Goal: Task Accomplishment & Management: Use online tool/utility

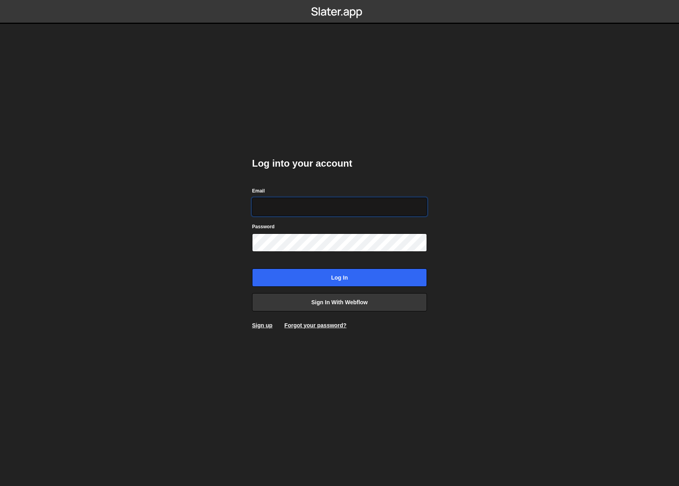
type input "info@overflow.nl"
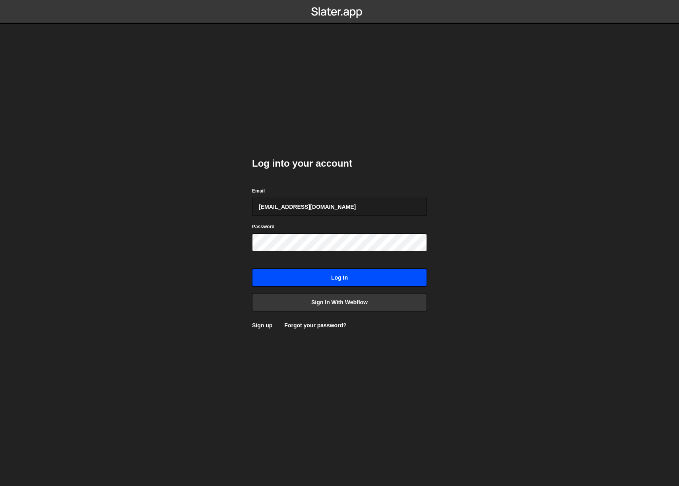
click at [343, 279] on input "Log in" at bounding box center [339, 277] width 175 height 18
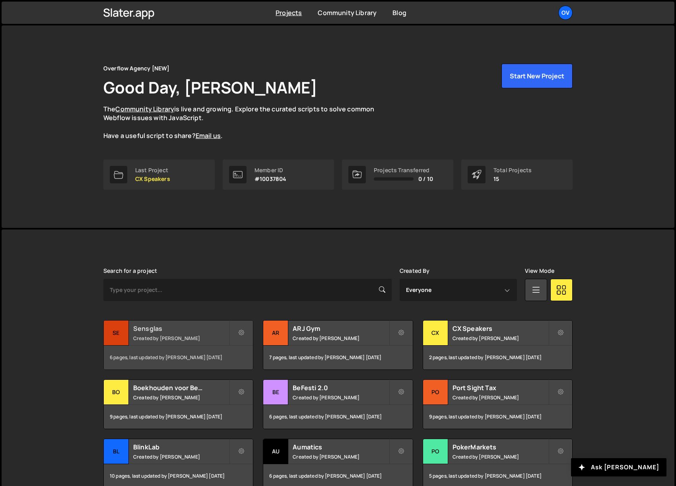
click at [187, 329] on h2 "Sensglas" at bounding box center [181, 328] width 96 height 9
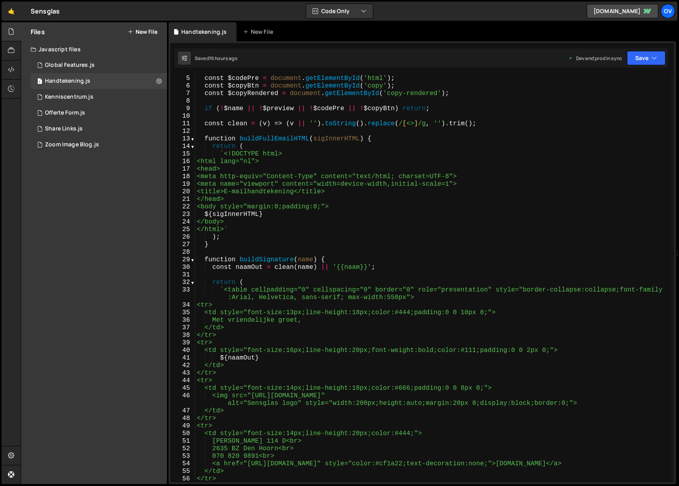
scroll to position [55, 0]
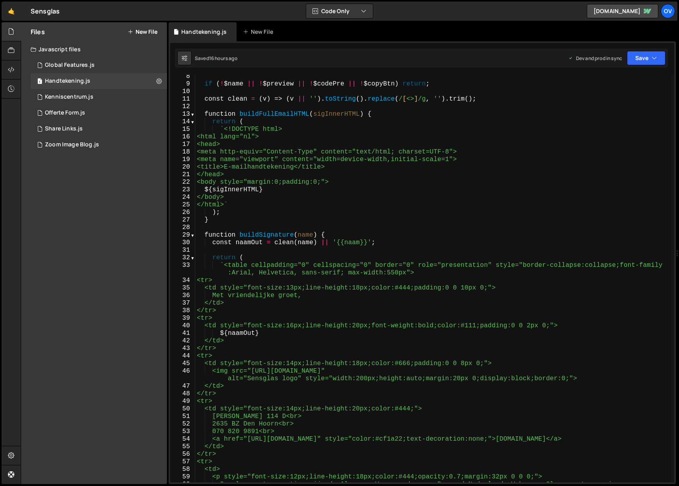
click at [259, 372] on div "if ( ! $name || ! $preview || ! $codePre || ! $copyBtn ) return ; const clean =…" at bounding box center [433, 295] width 476 height 445
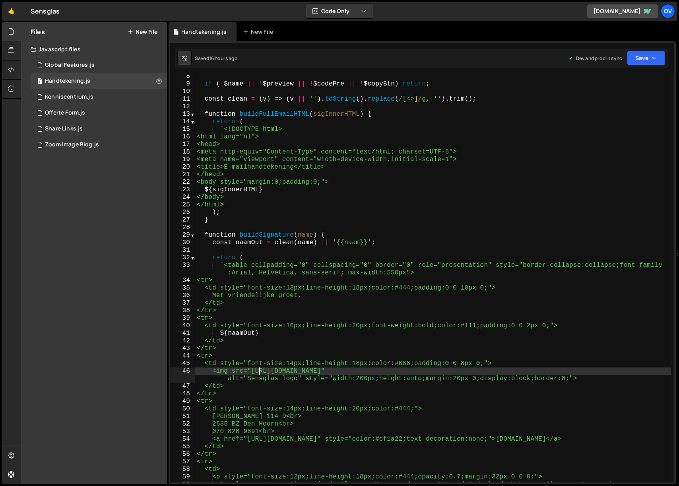
click at [664, 371] on div "if ( ! $name || ! $preview || ! $codePre || ! $copyBtn ) return ; const clean =…" at bounding box center [433, 295] width 476 height 445
paste textarea "[URL][DOMAIN_NAME]"
type textarea "<img src="[URL][DOMAIN_NAME]" alt="Sensglas logo" style="width:200px;height:aut…"
